Goal: Navigation & Orientation: Find specific page/section

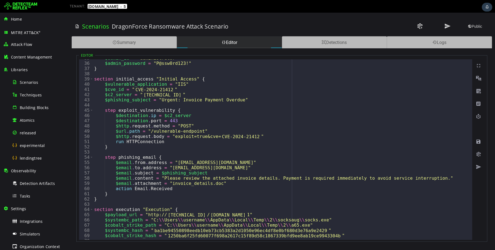
scroll to position [181, 0]
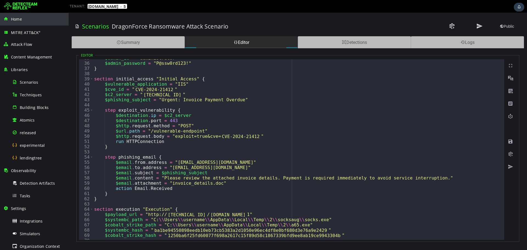
click at [22, 23] on div "Home" at bounding box center [34, 19] width 62 height 13
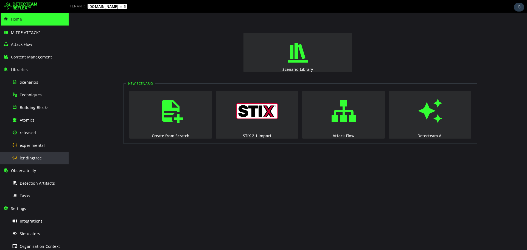
click at [35, 160] on span "lendingtree" at bounding box center [31, 157] width 22 height 5
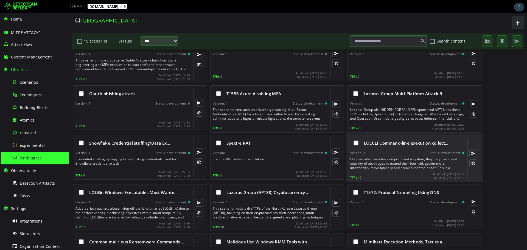
scroll to position [27, 0]
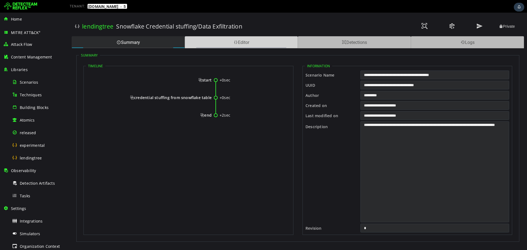
click at [247, 47] on div "Editor" at bounding box center [241, 42] width 113 height 12
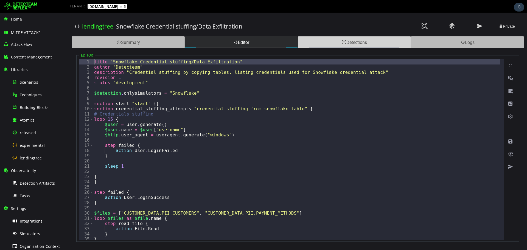
click at [378, 43] on div "Detections" at bounding box center [354, 42] width 113 height 12
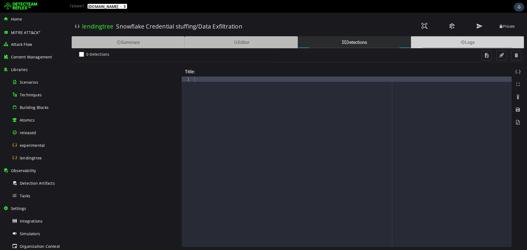
click at [439, 43] on div "Logs" at bounding box center [467, 42] width 113 height 12
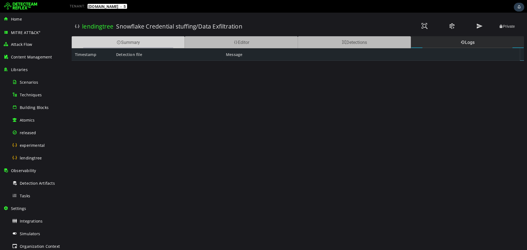
click at [163, 46] on div "Summary" at bounding box center [128, 42] width 113 height 12
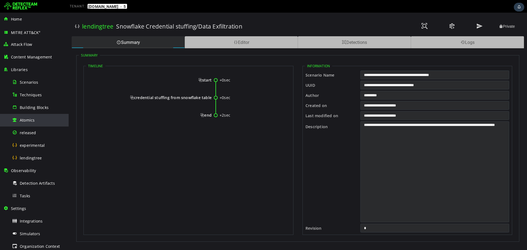
click at [45, 119] on div "Atomics" at bounding box center [38, 120] width 53 height 12
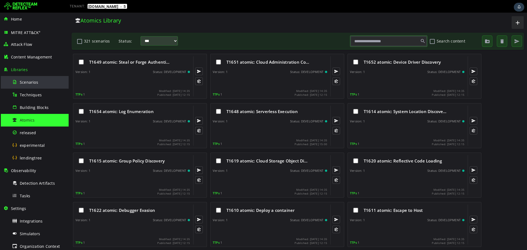
click at [30, 84] on span "Scenarios" at bounding box center [29, 82] width 18 height 5
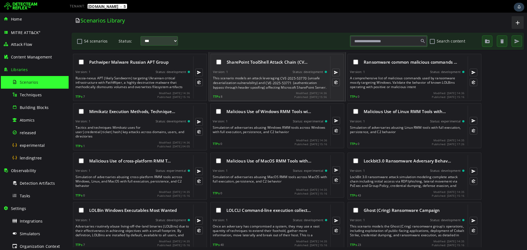
scroll to position [18, 0]
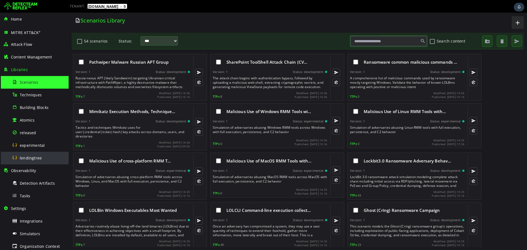
click at [30, 157] on span "lendingtree" at bounding box center [31, 157] width 22 height 5
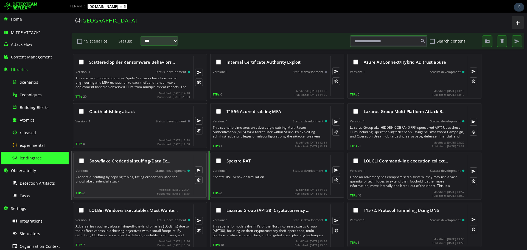
click at [142, 158] on div "Snowflake Credential stuffing/Data Ex…" at bounding box center [133, 161] width 114 height 12
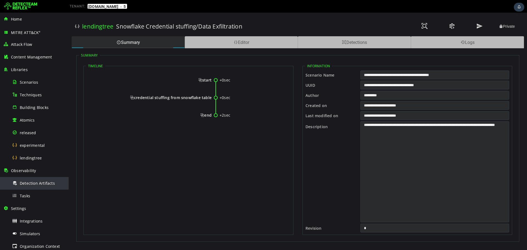
click at [48, 185] on span "Detection Artifacts" at bounding box center [37, 183] width 35 height 5
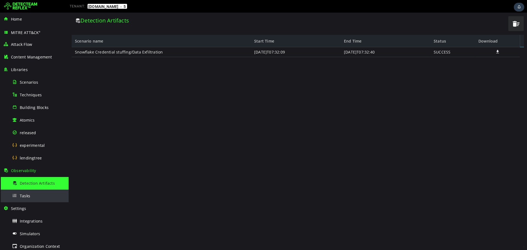
click at [35, 197] on div "Tasks" at bounding box center [38, 196] width 53 height 12
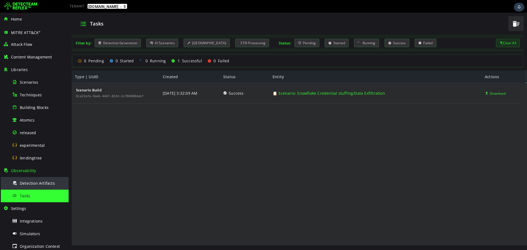
click at [32, 184] on span "Detection Artifacts" at bounding box center [37, 183] width 35 height 5
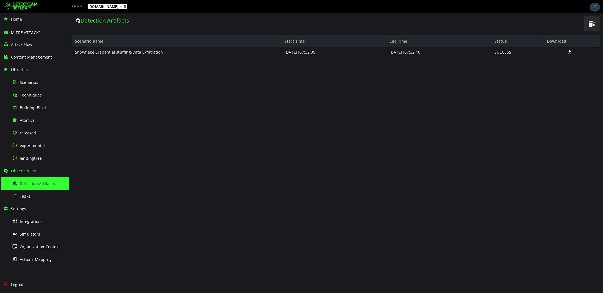
click at [527, 52] on span at bounding box center [569, 51] width 5 height 5
click at [38, 199] on div "Tasks" at bounding box center [38, 196] width 53 height 12
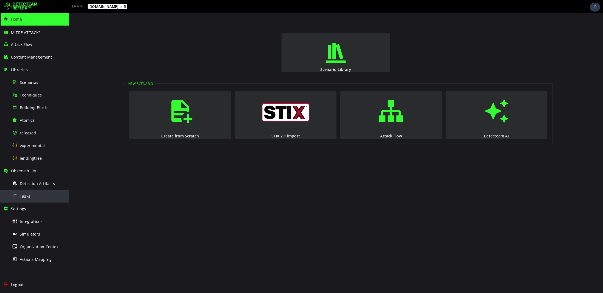
click at [31, 196] on div "Tasks" at bounding box center [38, 196] width 53 height 12
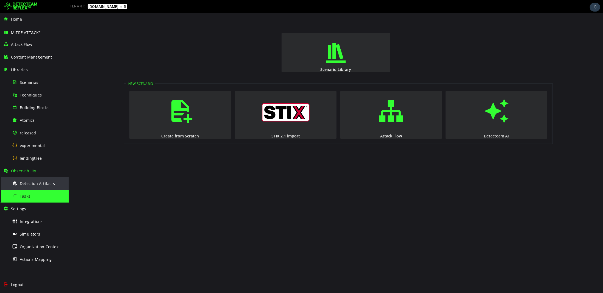
click at [34, 183] on span "Detection Artifacts" at bounding box center [37, 183] width 35 height 5
click at [42, 198] on div "Tasks" at bounding box center [38, 196] width 53 height 12
